Goal: Entertainment & Leisure: Consume media (video, audio)

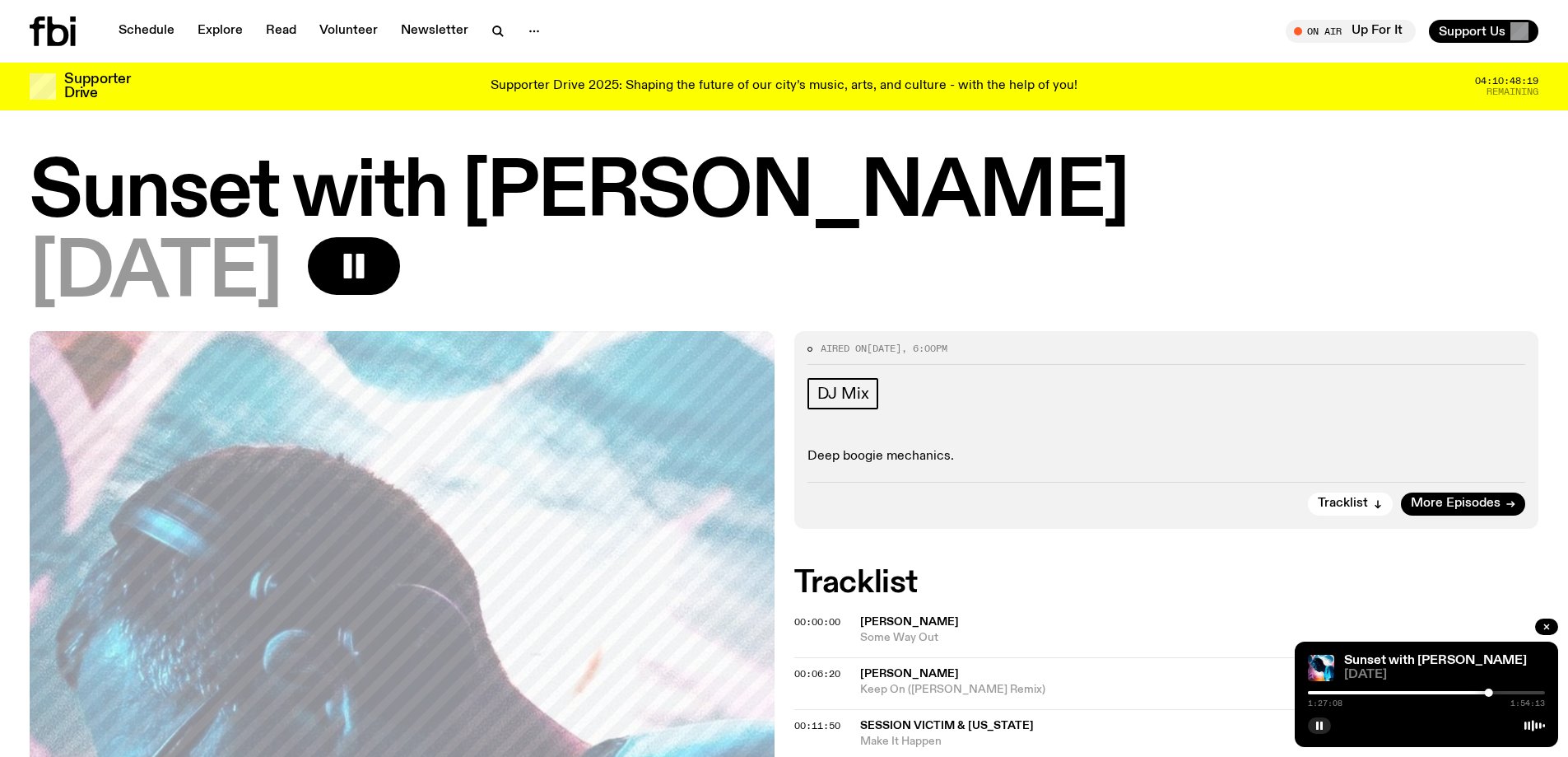
click at [1500, 690] on div "1:27:08 1:54:13" at bounding box center [1426, 697] width 237 height 19
click at [1392, 693] on div at bounding box center [1370, 693] width 237 height 3
click at [1422, 691] on div at bounding box center [1371, 693] width 237 height 3
click at [1452, 691] on div at bounding box center [1371, 693] width 237 height 3
click at [1472, 693] on div at bounding box center [1371, 693] width 237 height 3
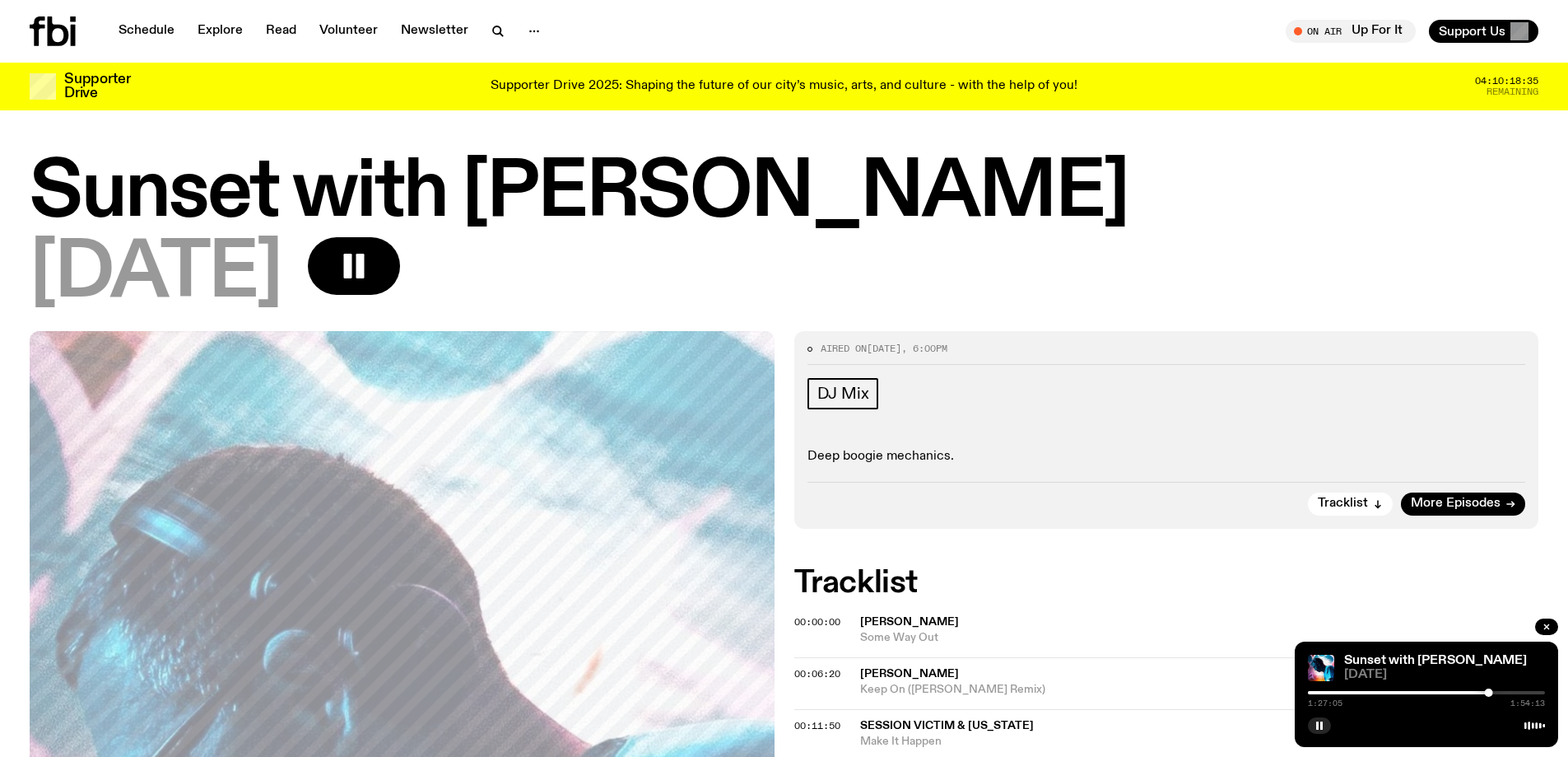
click at [1497, 691] on div at bounding box center [1426, 693] width 237 height 3
click at [1517, 693] on div at bounding box center [1426, 693] width 237 height 3
click at [1524, 694] on div at bounding box center [1426, 693] width 237 height 3
click at [1531, 694] on div at bounding box center [1426, 693] width 237 height 3
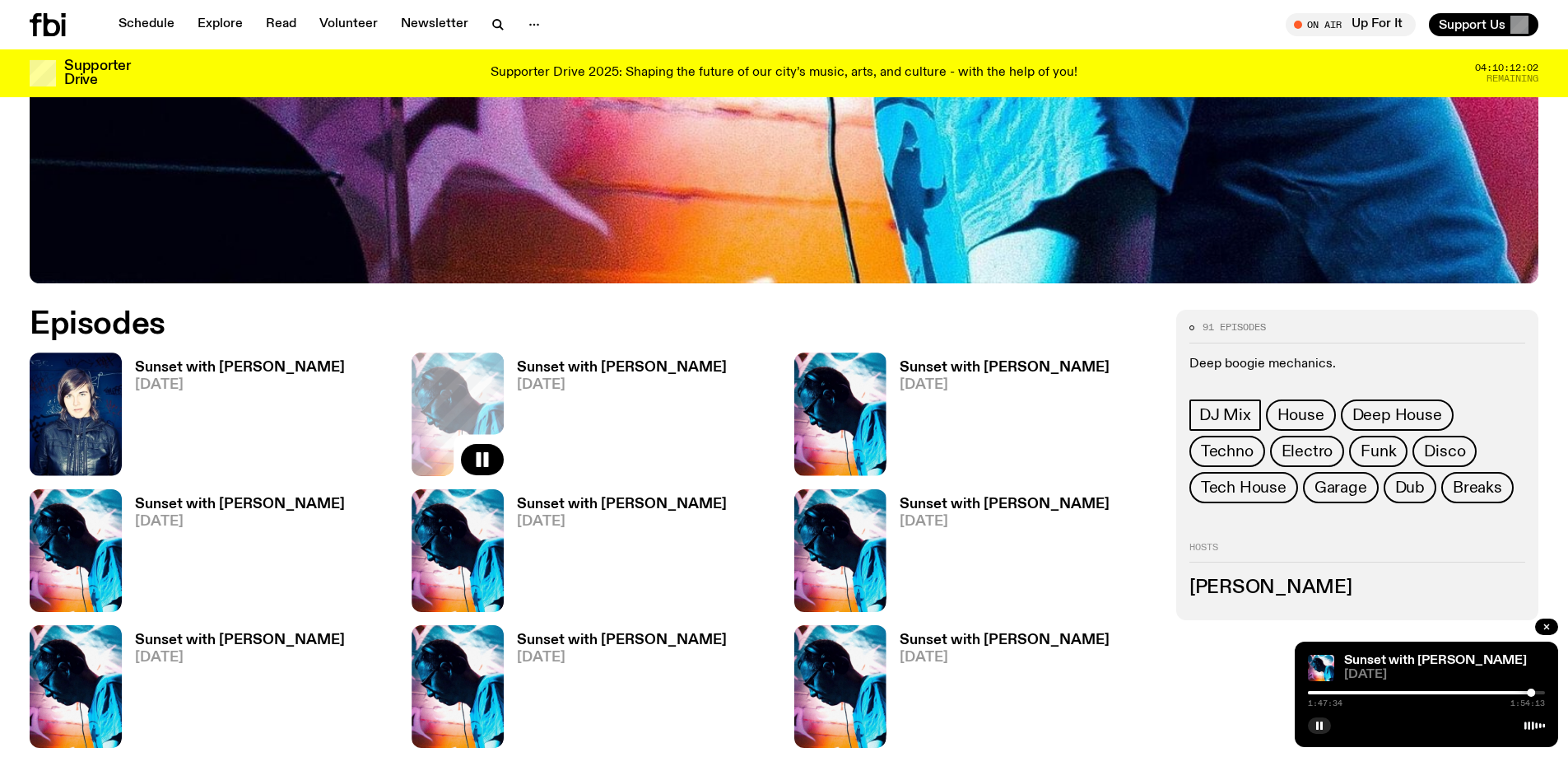
scroll to position [798, 0]
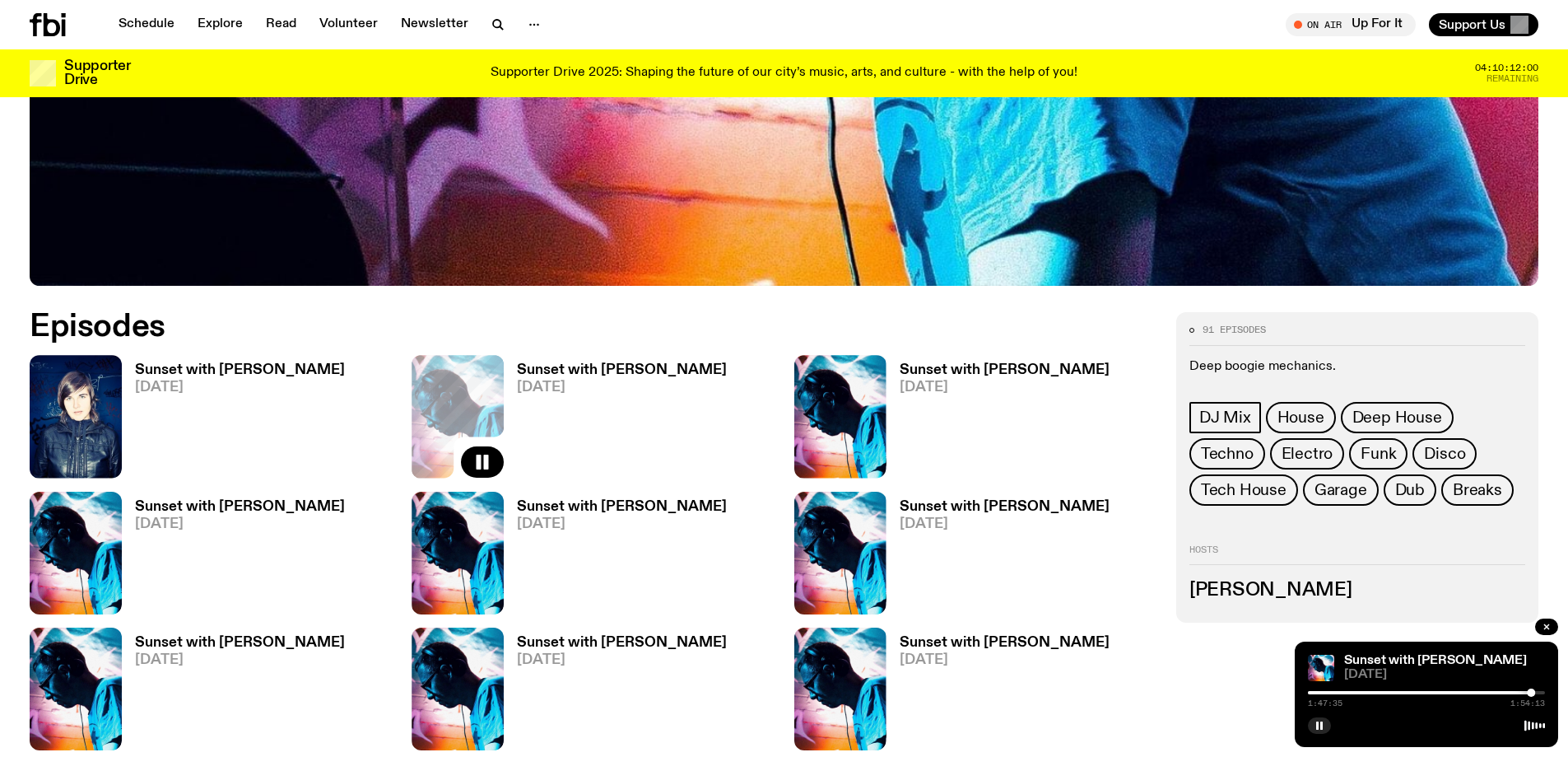
click at [548, 517] on span "[DATE]" at bounding box center [622, 524] width 210 height 14
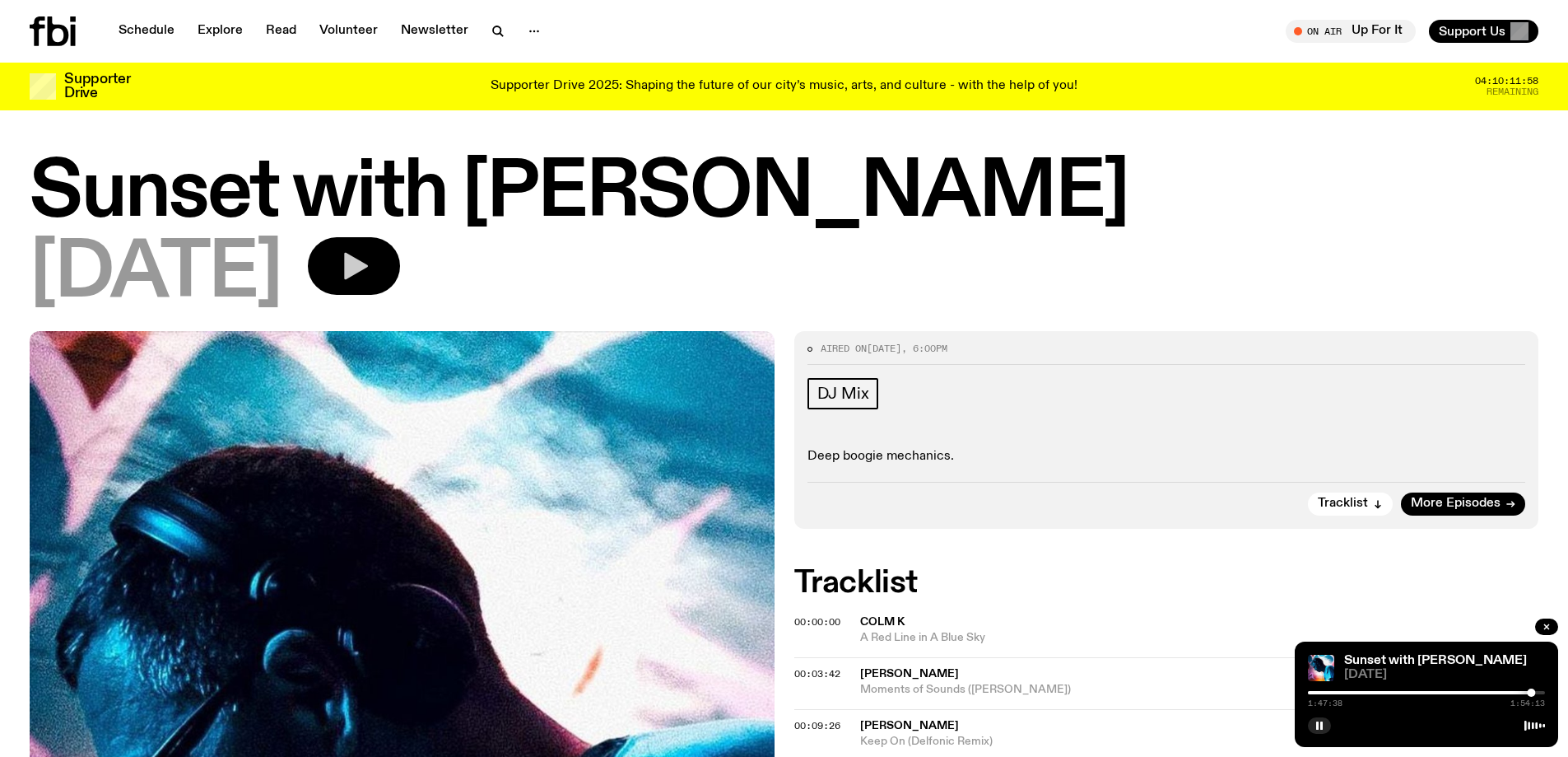
click at [370, 276] on icon "button" at bounding box center [353, 266] width 33 height 33
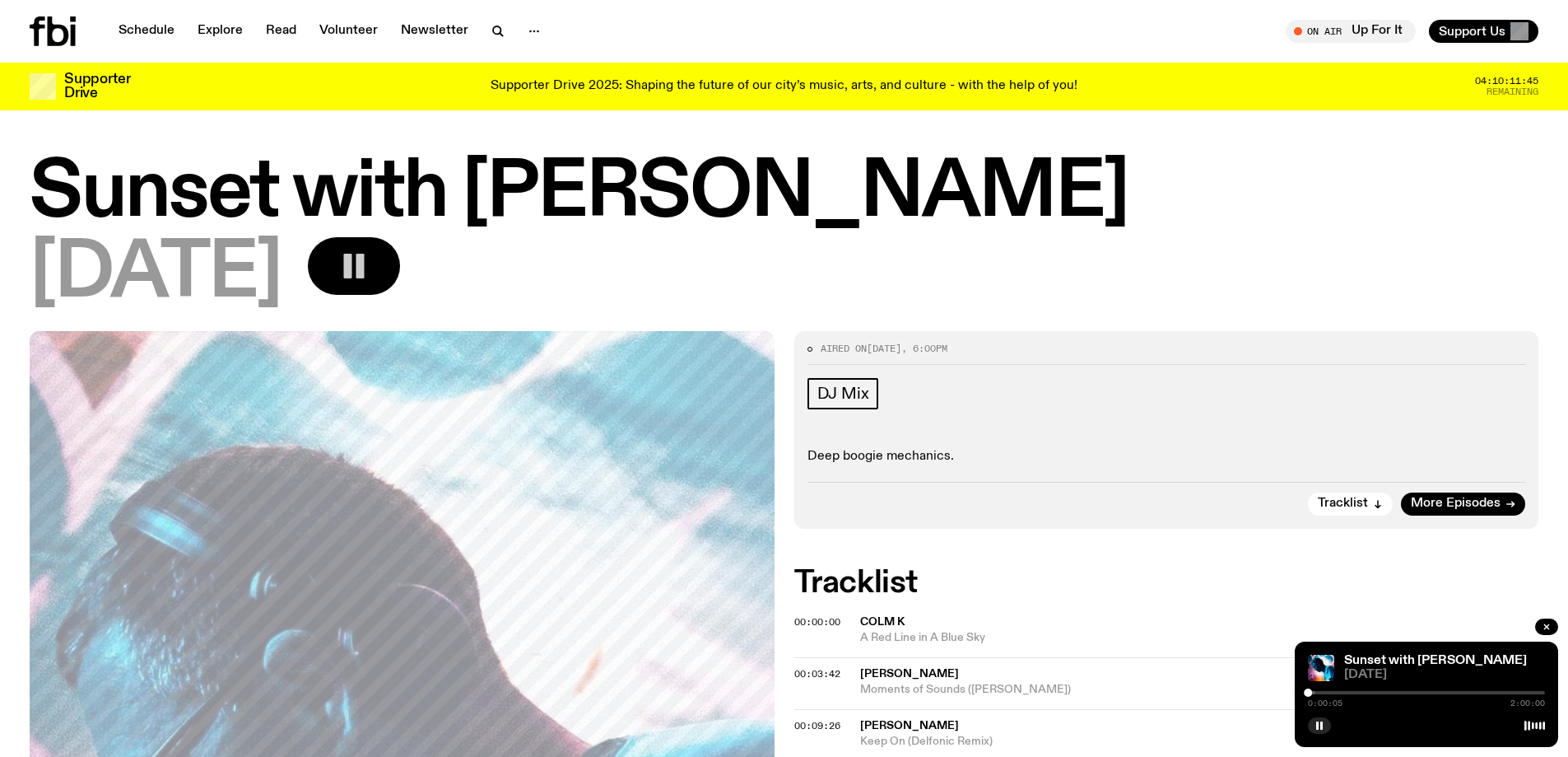
click at [1313, 692] on div at bounding box center [1196, 693] width 237 height 3
click at [1333, 692] on div at bounding box center [1426, 693] width 237 height 3
click at [1330, 689] on div at bounding box center [1330, 693] width 8 height 8
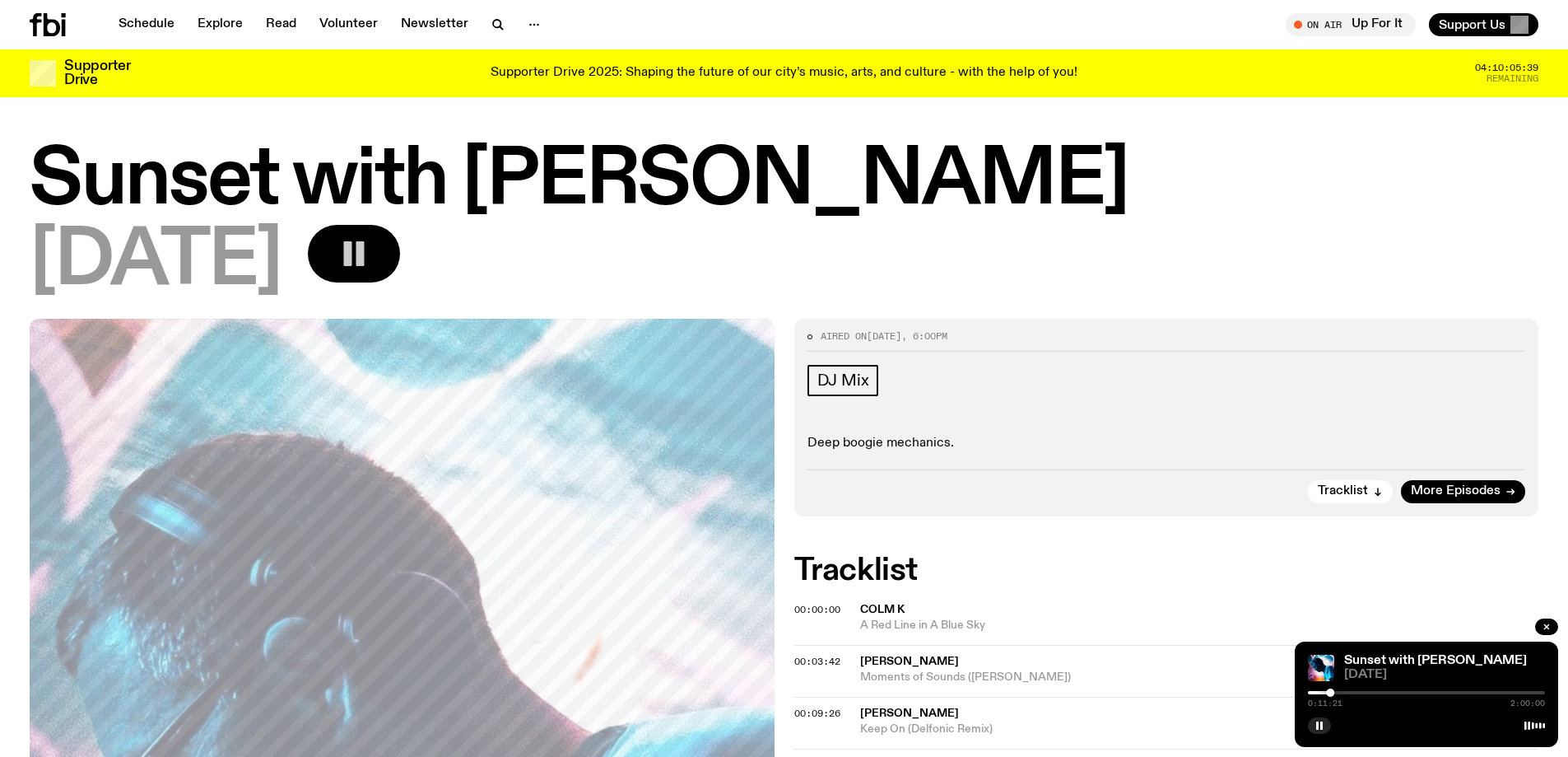
scroll to position [152, 0]
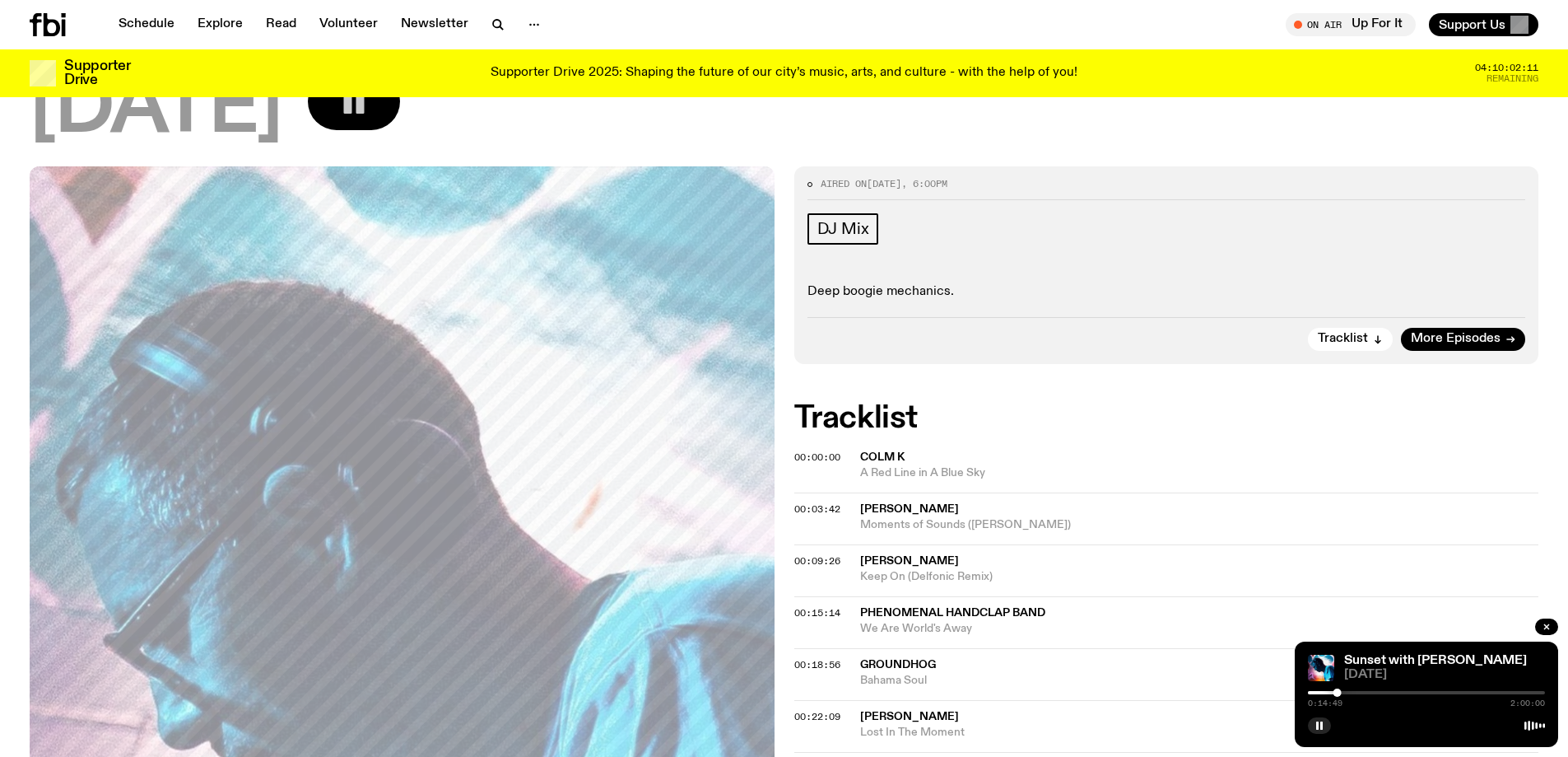
click at [1344, 693] on div at bounding box center [1426, 693] width 237 height 3
click at [1352, 693] on div at bounding box center [1426, 693] width 237 height 3
click at [1321, 724] on rect "button" at bounding box center [1321, 726] width 3 height 8
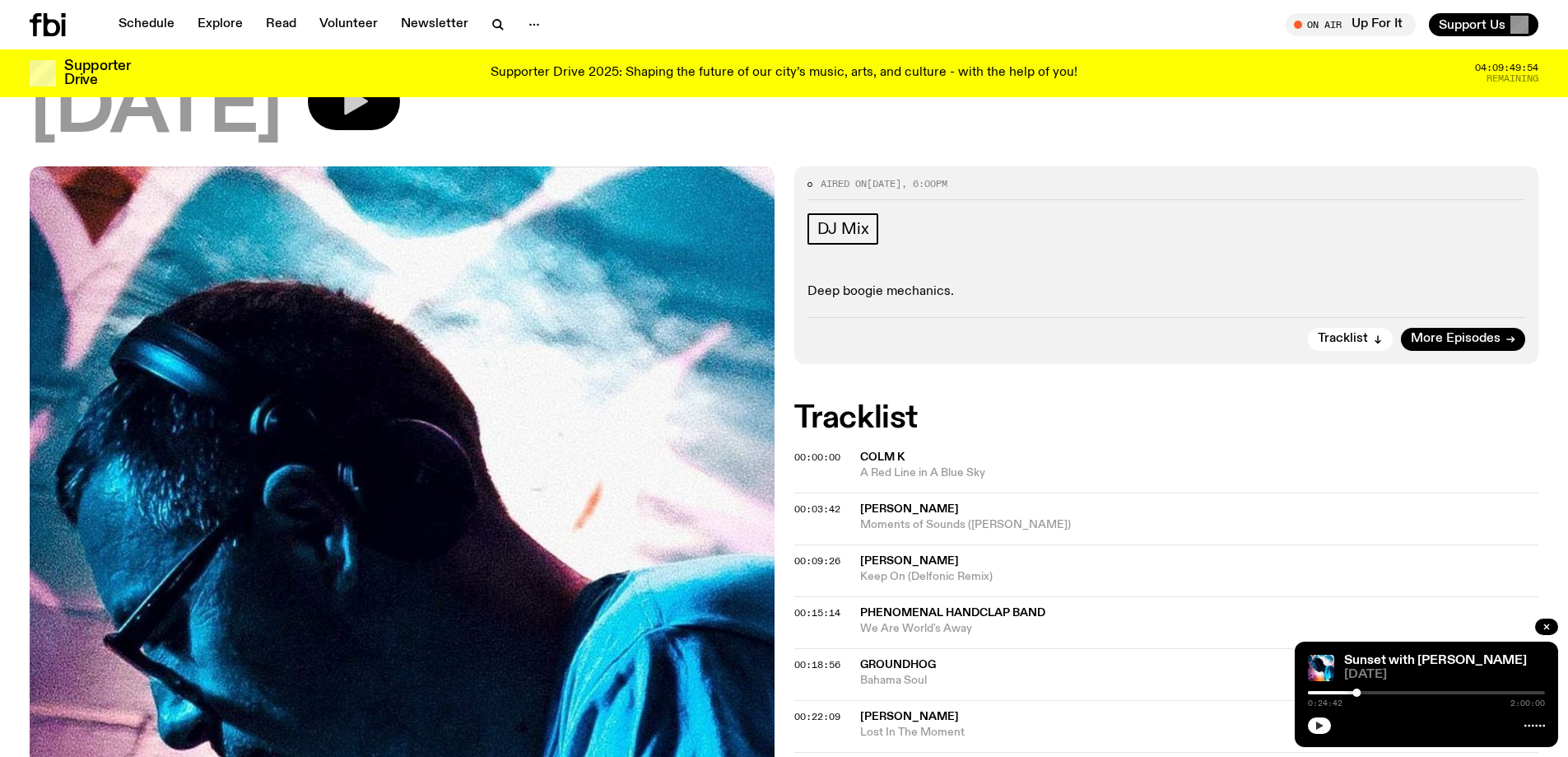
click at [1321, 724] on icon "button" at bounding box center [1319, 726] width 10 height 10
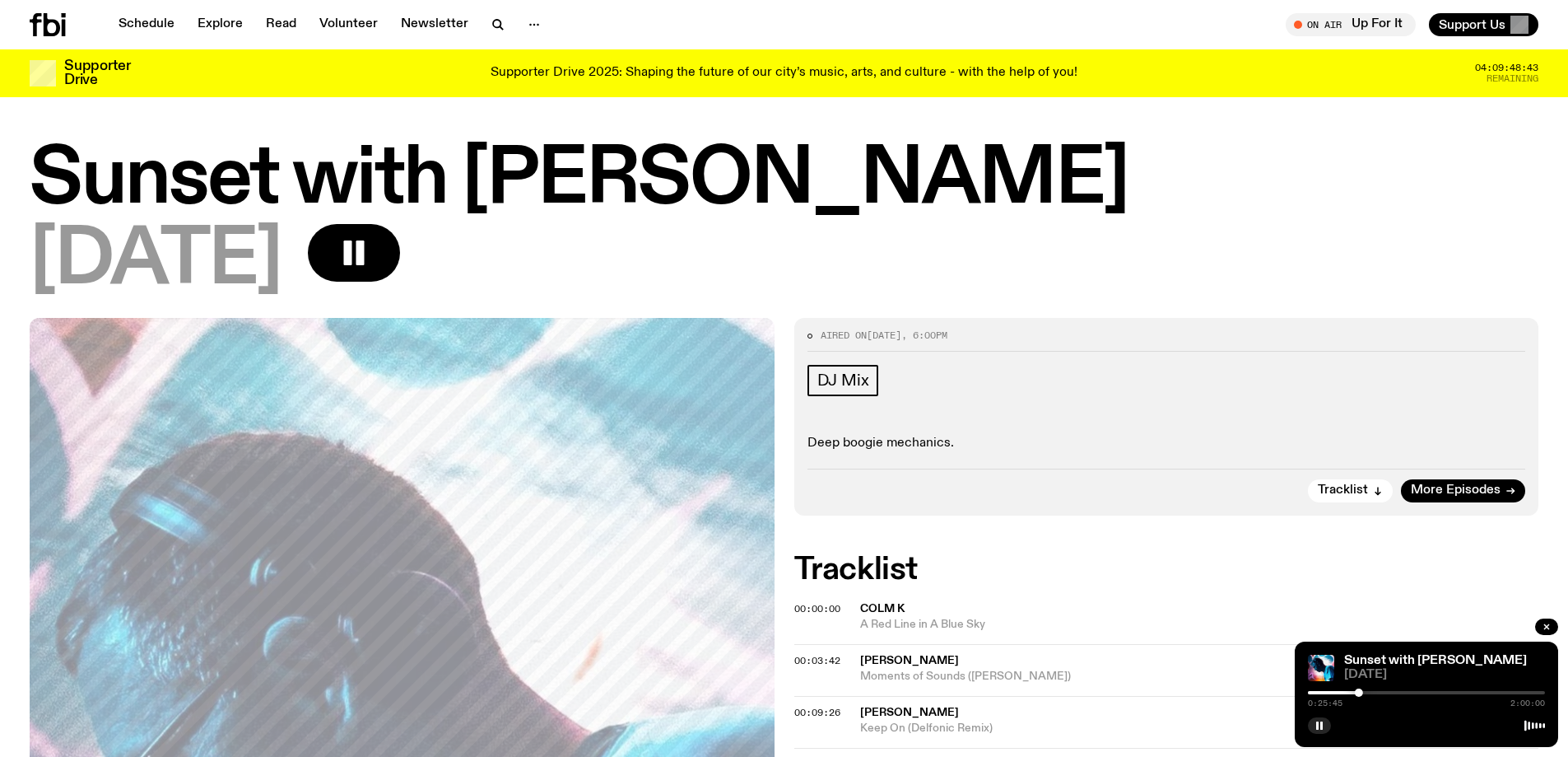
scroll to position [152, 0]
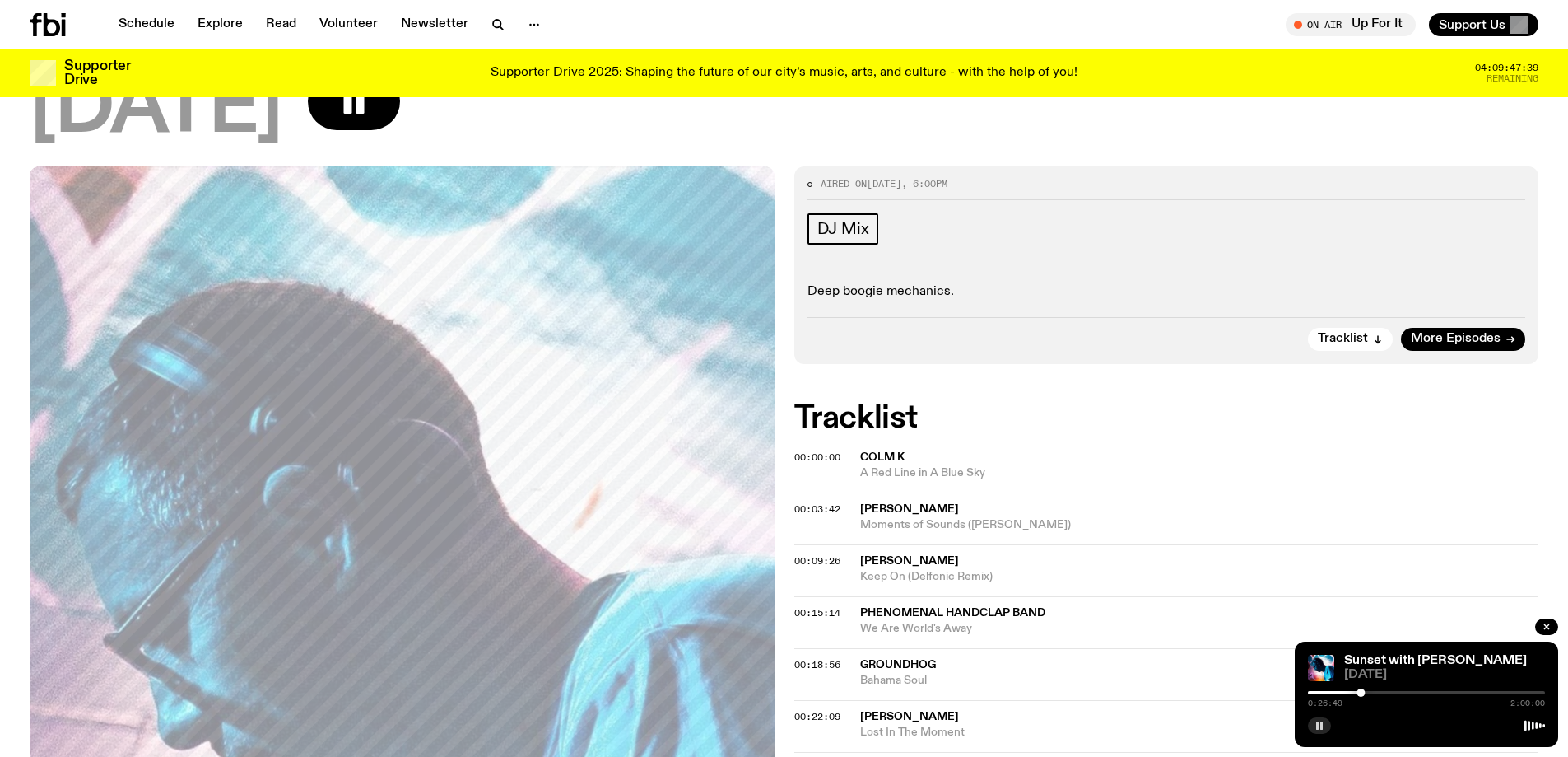
click at [1321, 728] on rect "button" at bounding box center [1321, 726] width 3 height 8
